Goal: Task Accomplishment & Management: Use online tool/utility

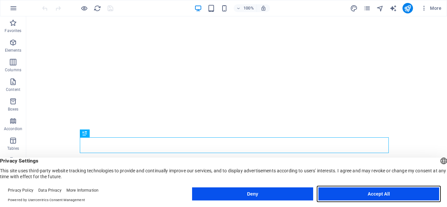
click at [344, 192] on button "Accept All" at bounding box center [378, 194] width 121 height 13
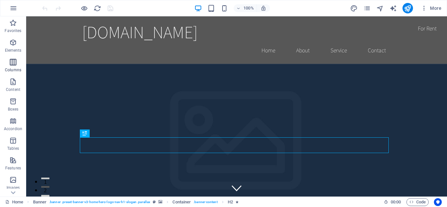
click at [17, 63] on icon "button" at bounding box center [13, 62] width 8 height 8
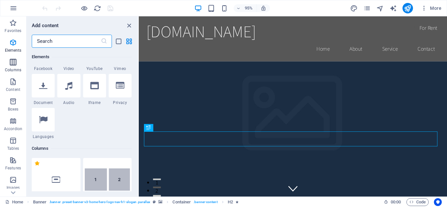
scroll to position [324, 0]
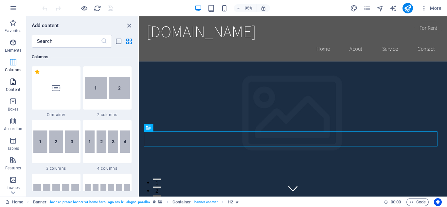
click at [17, 89] on p "Content" at bounding box center [13, 89] width 14 height 5
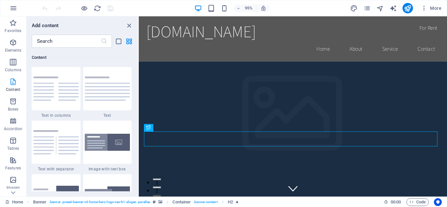
scroll to position [1145, 0]
click at [11, 25] on icon "button" at bounding box center [13, 23] width 8 height 8
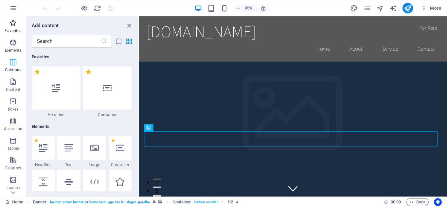
scroll to position [0, 0]
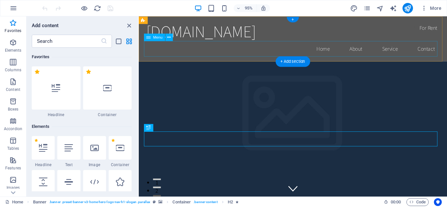
click at [330, 52] on nav "Home About Service Contact" at bounding box center [301, 50] width 309 height 16
click at [330, 51] on nav "Home About Service Contact" at bounding box center [301, 50] width 309 height 16
click at [333, 51] on nav "Home About Service Contact" at bounding box center [301, 50] width 309 height 16
click at [362, 52] on nav "Home About Service Contact" at bounding box center [301, 50] width 309 height 16
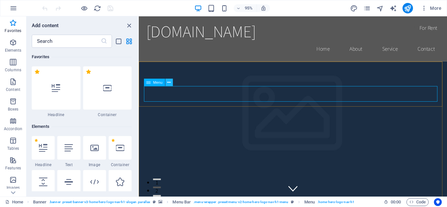
click at [170, 84] on icon at bounding box center [168, 82] width 3 height 7
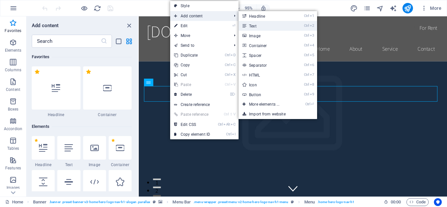
click at [270, 26] on link "Ctrl 2 Text" at bounding box center [266, 26] width 54 height 10
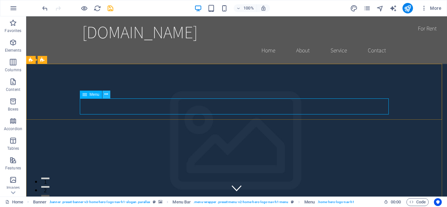
click at [107, 95] on icon at bounding box center [106, 94] width 4 height 7
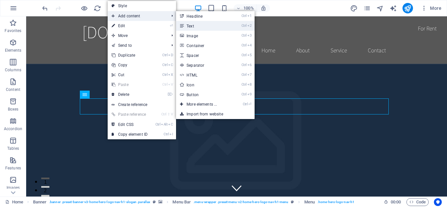
click at [208, 26] on link "Ctrl 2 Text" at bounding box center [203, 26] width 54 height 10
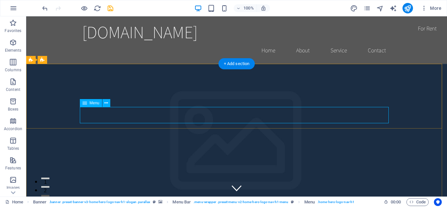
click at [89, 103] on div "Menu" at bounding box center [91, 103] width 22 height 8
click at [107, 103] on icon at bounding box center [106, 103] width 4 height 7
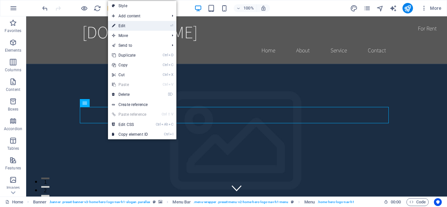
click at [140, 25] on link "⏎ Edit" at bounding box center [130, 26] width 44 height 10
select select
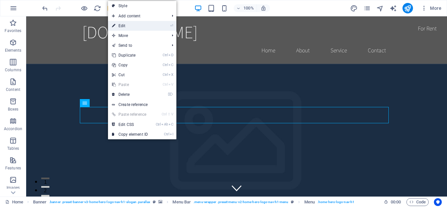
select select
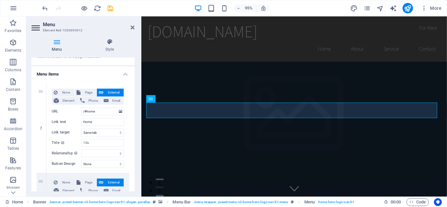
scroll to position [48, 0]
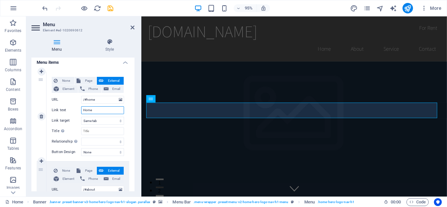
click at [99, 109] on input "Home" at bounding box center [102, 110] width 43 height 8
type input "H"
select select
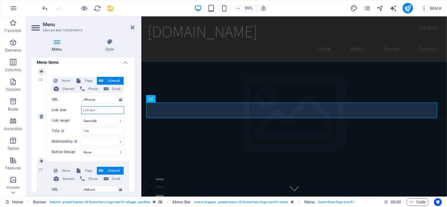
select select
type input "Αρχ"
select select
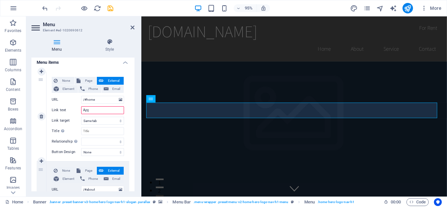
select select
type input "Αρχική"
select select
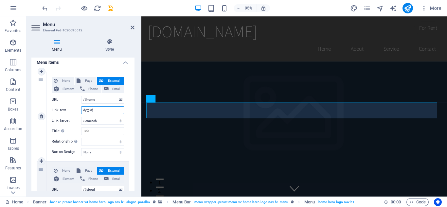
select select
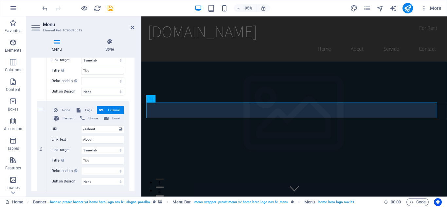
scroll to position [110, 0]
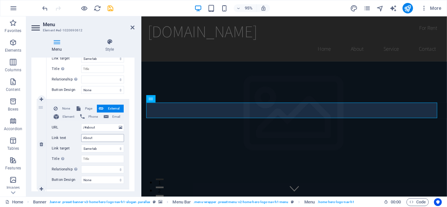
type input "Αρχική"
click at [105, 137] on input "About" at bounding box center [102, 138] width 43 height 8
type input "A"
select select
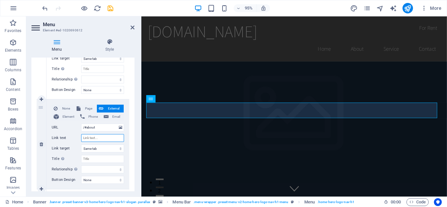
select select
type input "Αν"
select select
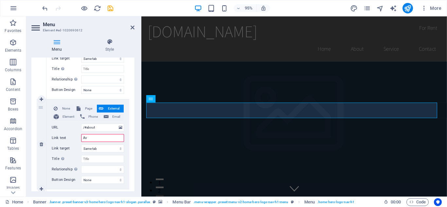
select select
type input "Ανακοινώσεις"
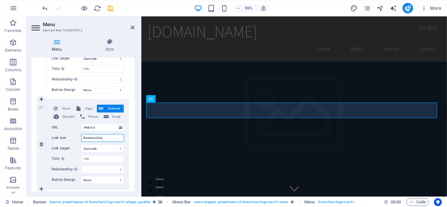
select select
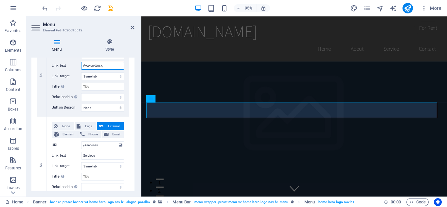
scroll to position [190, 0]
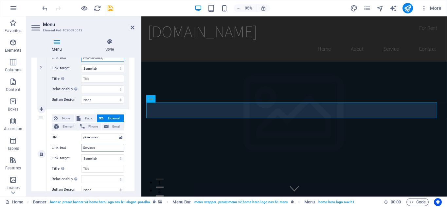
type input "Ανακοινώσεις"
click at [97, 148] on input "Services" at bounding box center [102, 148] width 43 height 8
type input "S"
select select
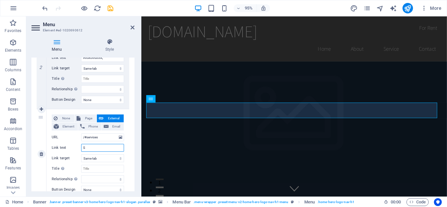
select select
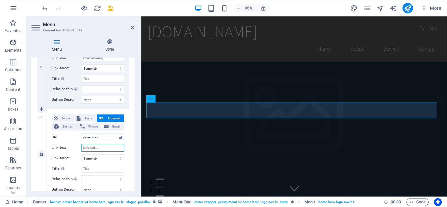
select select
type input "το"
select select
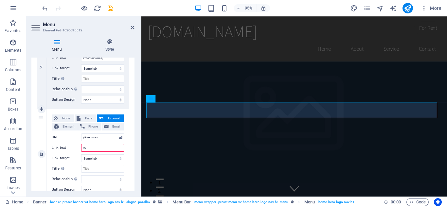
select select
type input "τ"
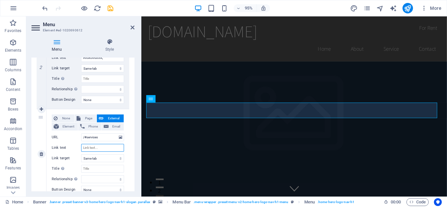
select select
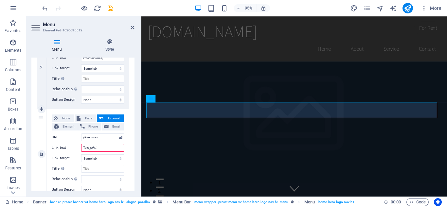
type input "Το σχολείο"
select select
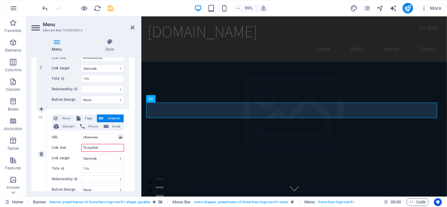
select select
type input "Το σχολείο μας"
select select
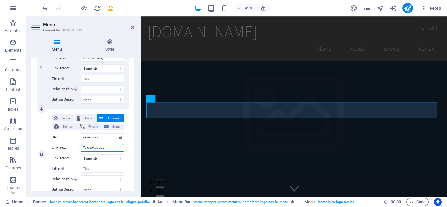
select select
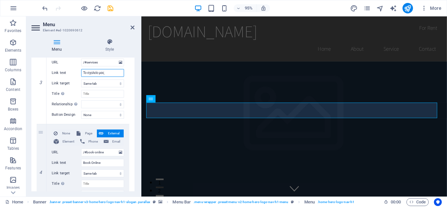
scroll to position [280, 0]
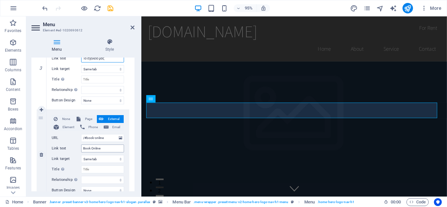
type input "Το σχολείο μας"
click at [107, 149] on input "Book Online" at bounding box center [102, 149] width 43 height 8
type input "B"
select select
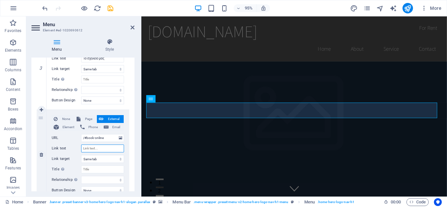
select select
type input "Το π"
select select
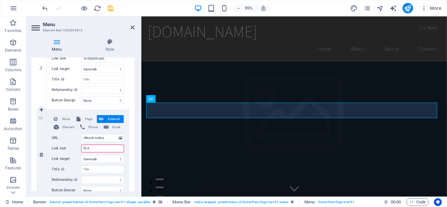
select select
type input "Το προσ"
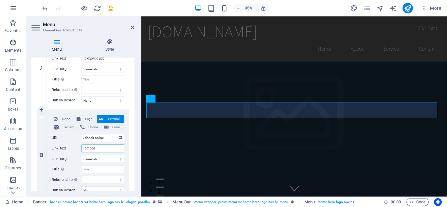
select select
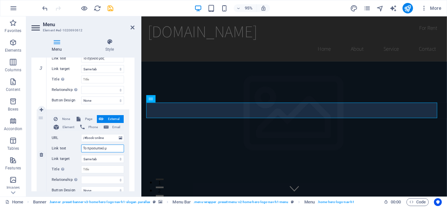
type input "Το προσωπικό μα"
select select
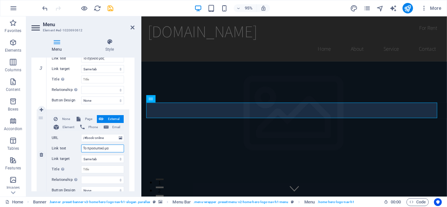
select select
type input "Το προσωπικό μας"
select select
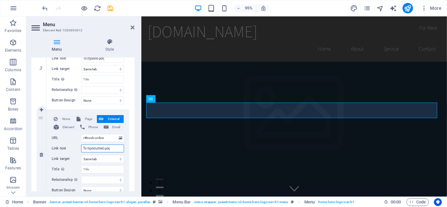
select select
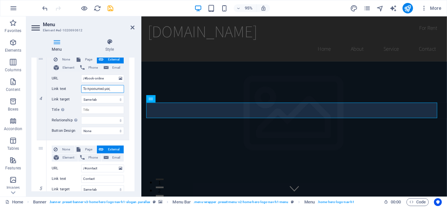
scroll to position [355, 0]
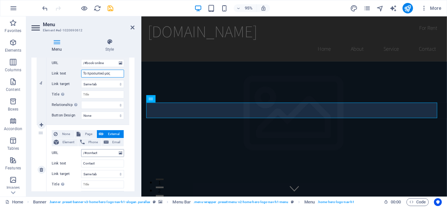
type input "Το προσωπικό μας"
click at [102, 154] on input "/#contact" at bounding box center [102, 153] width 43 height 8
click at [103, 165] on input "Contact" at bounding box center [102, 164] width 43 height 8
type input "C"
select select
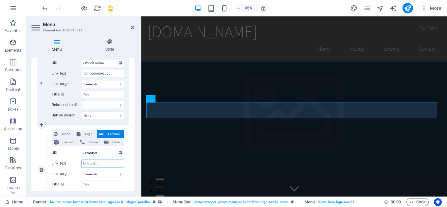
select select
type input "οι"
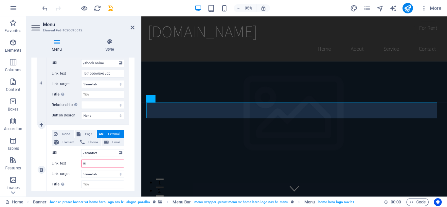
select select
type input "ο"
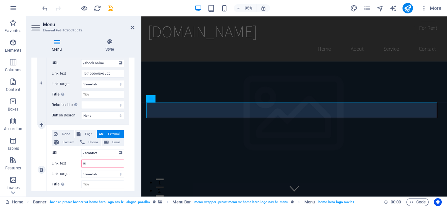
select select
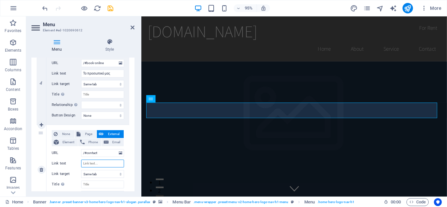
select select
type input "Οι"
select select
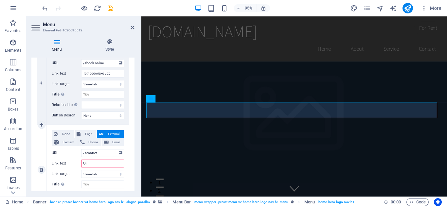
select select
type input "Οι δράσεις"
select select
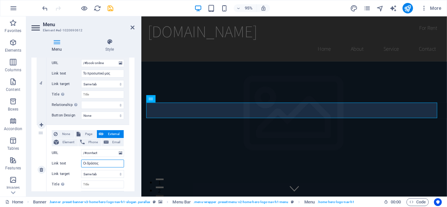
select select
type input "Οι δράσεις μας"
select select
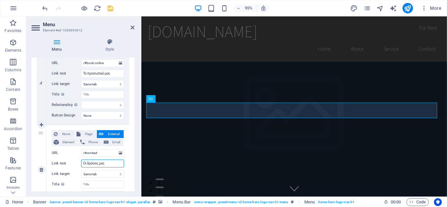
select select
type input "Οι δράσεις μας"
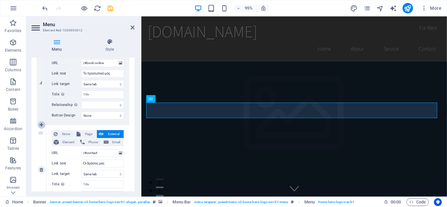
click at [41, 124] on icon at bounding box center [42, 125] width 4 height 5
select select
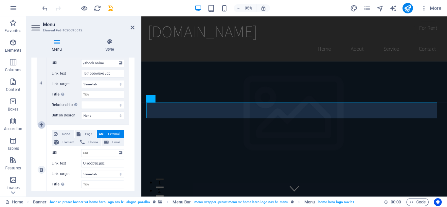
select select
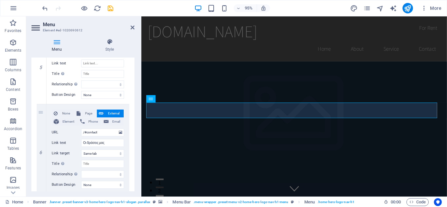
scroll to position [399, 0]
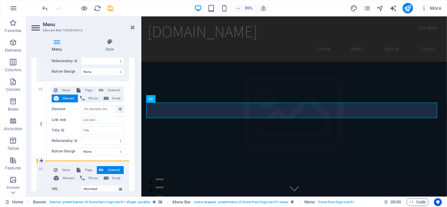
drag, startPoint x: 42, startPoint y: 134, endPoint x: 42, endPoint y: 184, distance: 49.4
select select
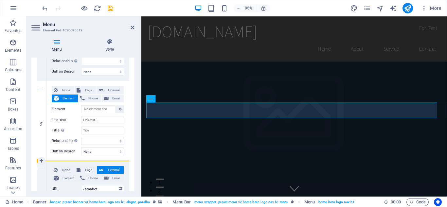
select select
drag, startPoint x: 40, startPoint y: 170, endPoint x: 46, endPoint y: 106, distance: 63.4
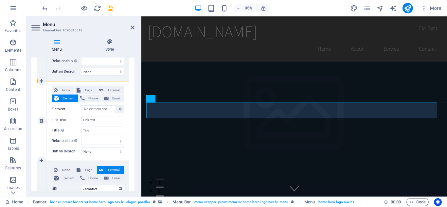
select select
type input "/#contact"
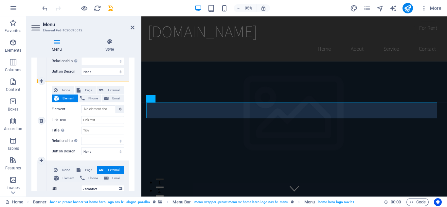
type input "Οι δράσεις μας"
select select
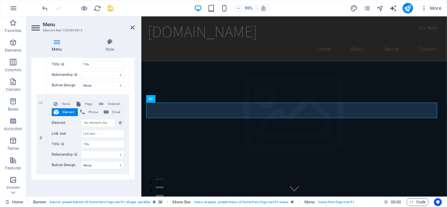
scroll to position [476, 0]
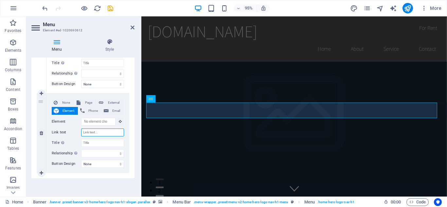
click at [105, 133] on input "Link text" at bounding box center [102, 133] width 43 height 8
type input "Επ"
select select
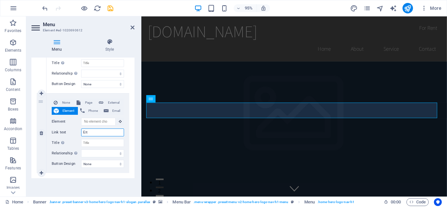
select select
type input "Επικοι"
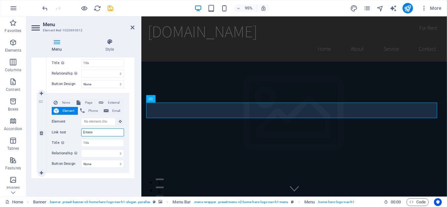
select select
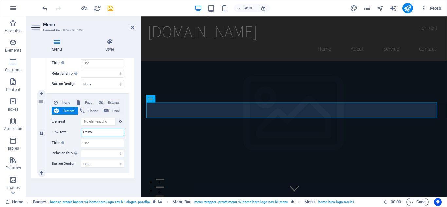
select select
type input "Επικοινωνία"
select select
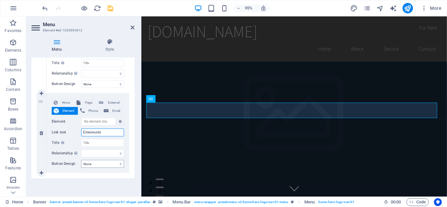
select select
type input "Επικοινωνία"
click at [98, 182] on div "Menu Auto Custom Create custom menu items for this menu. Recommended for one-pa…" at bounding box center [82, 125] width 103 height 134
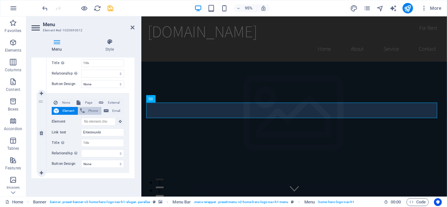
click at [88, 110] on span "Phone" at bounding box center [93, 111] width 13 height 8
select select
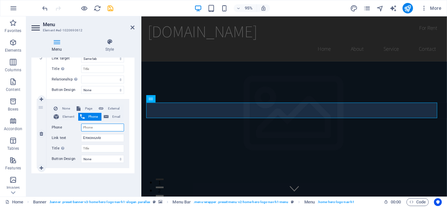
scroll to position [470, 0]
click at [95, 179] on div "Menu Auto Custom Create custom menu items for this menu. Recommended for one-pa…" at bounding box center [82, 125] width 103 height 134
click at [114, 117] on span "Email" at bounding box center [116, 117] width 11 height 8
click at [109, 127] on input "Email" at bounding box center [102, 128] width 43 height 8
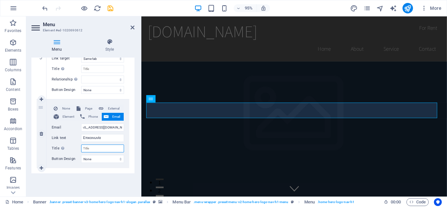
scroll to position [0, 0]
click at [94, 151] on input "Title Additional link description, should not be the same as the link text. The…" at bounding box center [102, 149] width 43 height 8
click at [95, 159] on select "None Default Primary Secondary" at bounding box center [102, 159] width 43 height 8
click at [81, 155] on select "None Default Primary Secondary" at bounding box center [102, 159] width 43 height 8
click at [112, 160] on select "None Default Primary Secondary" at bounding box center [102, 159] width 43 height 8
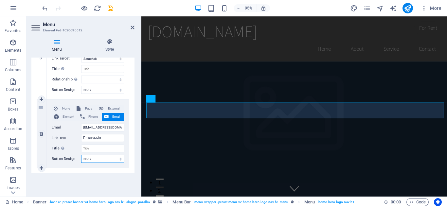
click at [81, 155] on select "None Default Primary Secondary" at bounding box center [102, 159] width 43 height 8
